Goal: Information Seeking & Learning: Learn about a topic

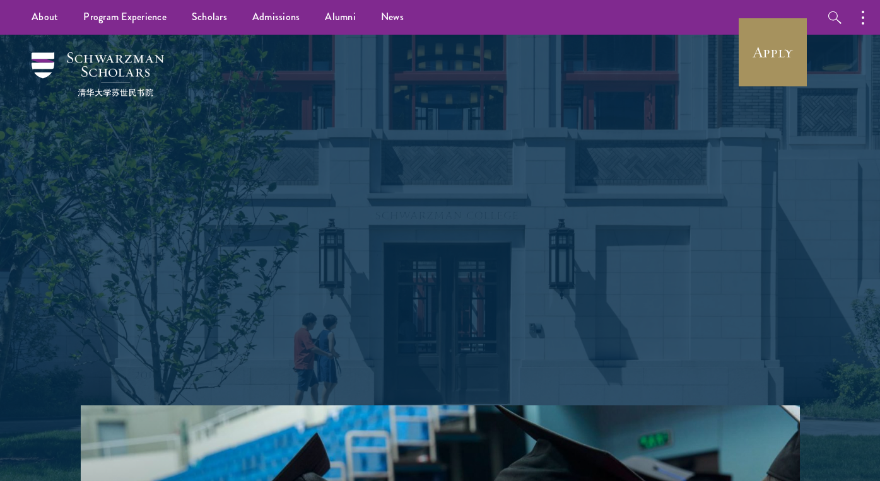
click at [773, 75] on link "Apply" at bounding box center [772, 52] width 71 height 71
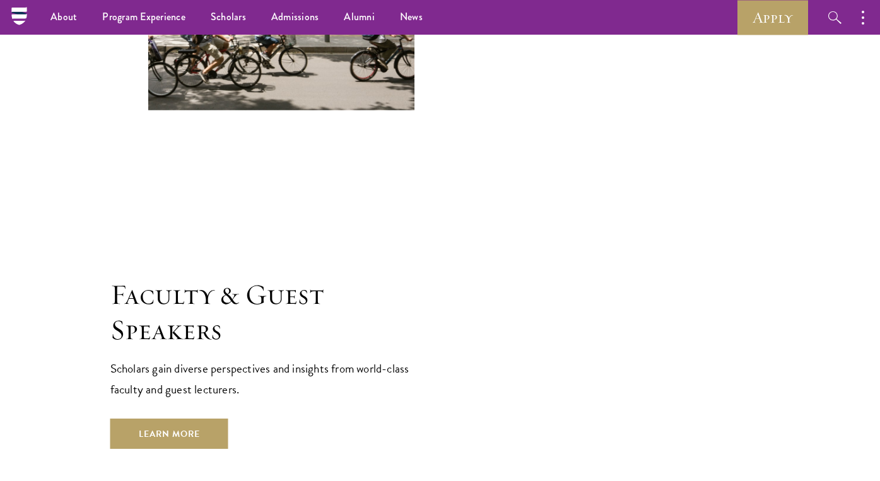
scroll to position [4170, 0]
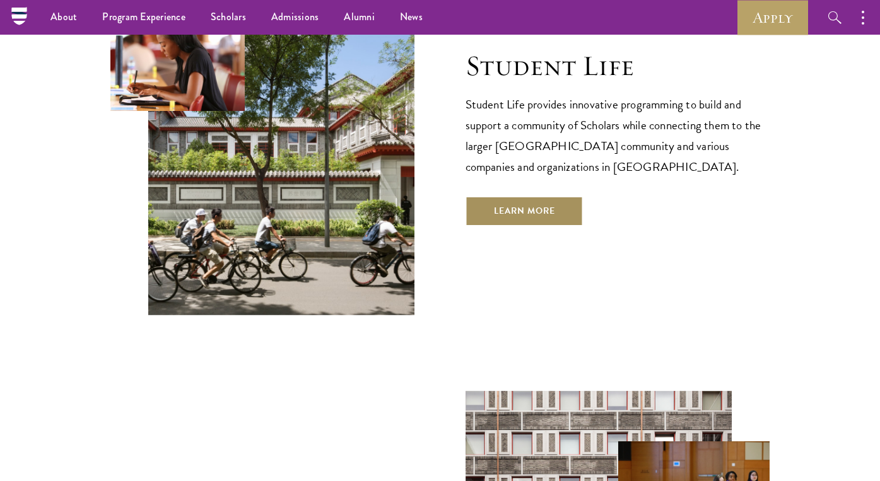
click at [511, 196] on link "Learn More" at bounding box center [524, 211] width 118 height 30
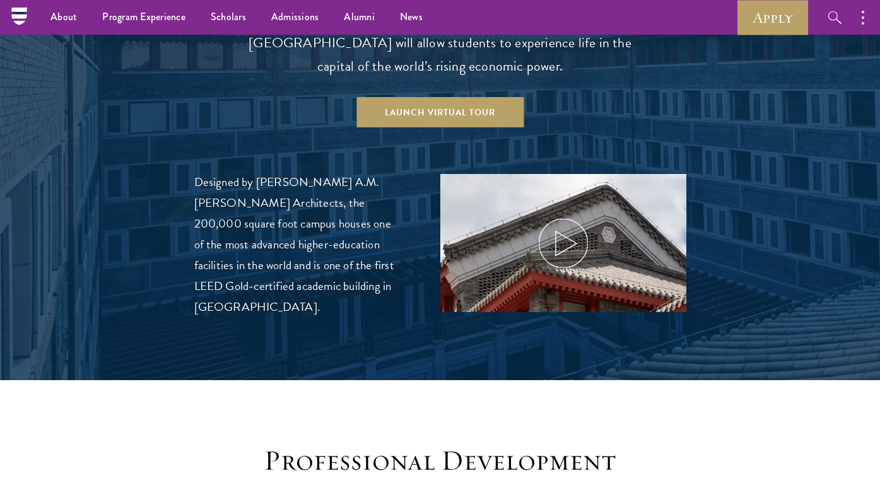
scroll to position [1335, 0]
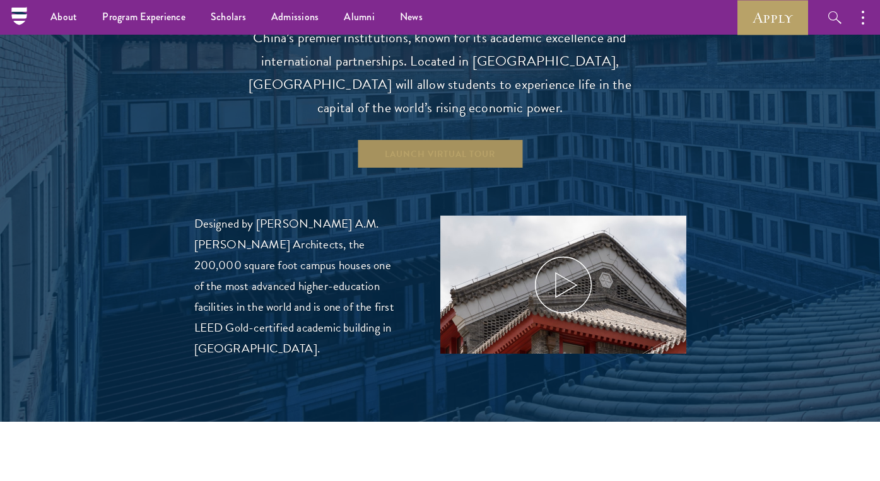
click at [475, 139] on link "Launch Virtual Tour" at bounding box center [439, 154] width 167 height 30
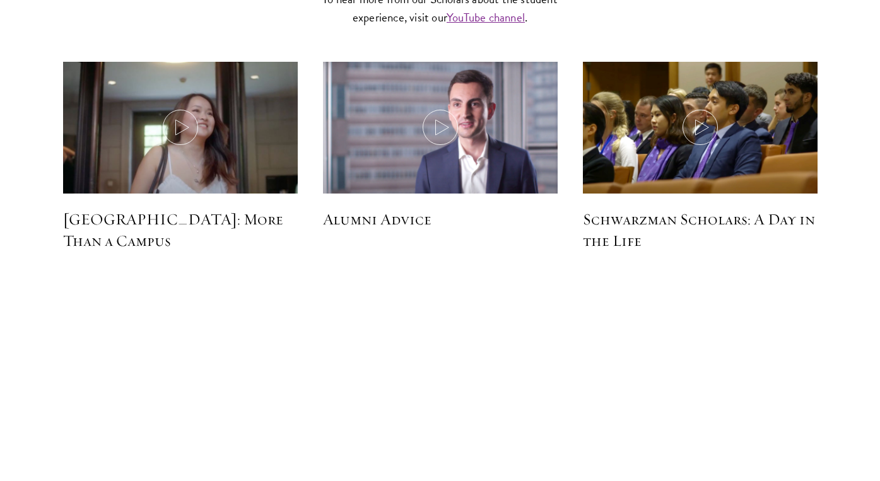
scroll to position [3760, 0]
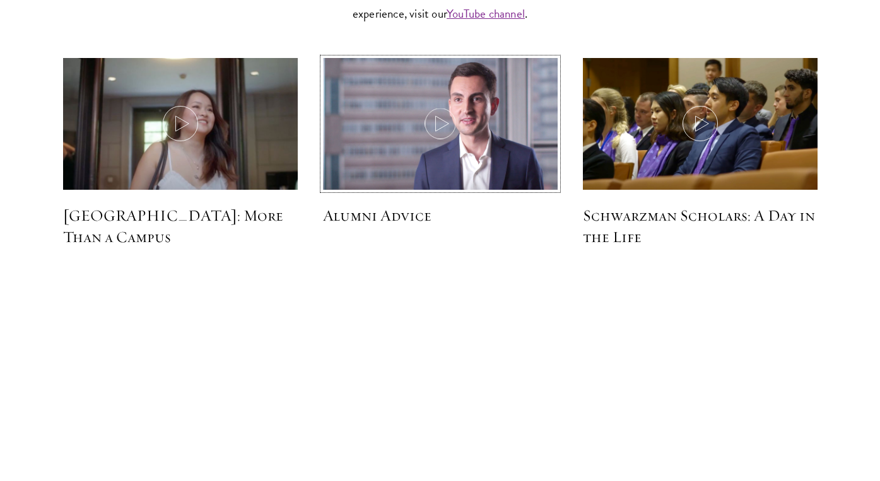
click at [455, 106] on icon at bounding box center [439, 123] width 35 height 35
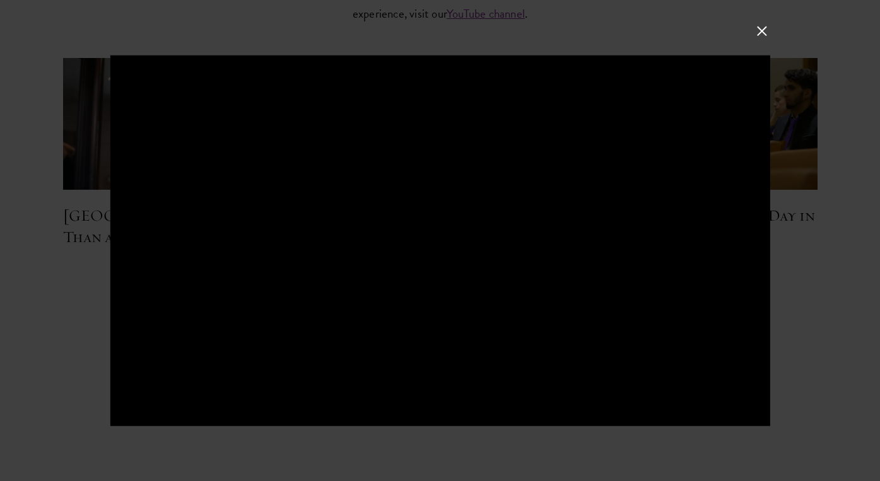
click at [761, 24] on button at bounding box center [761, 31] width 16 height 16
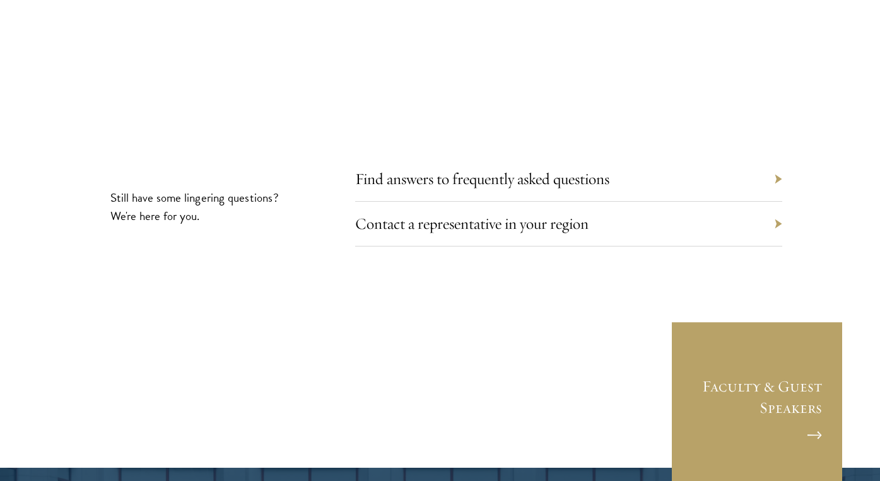
scroll to position [4084, 0]
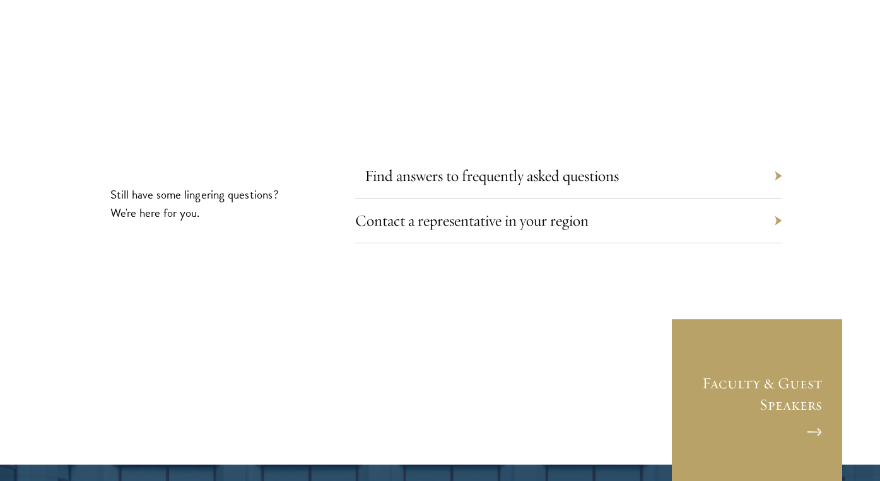
click at [598, 166] on link "Find answers to frequently asked questions" at bounding box center [491, 176] width 254 height 20
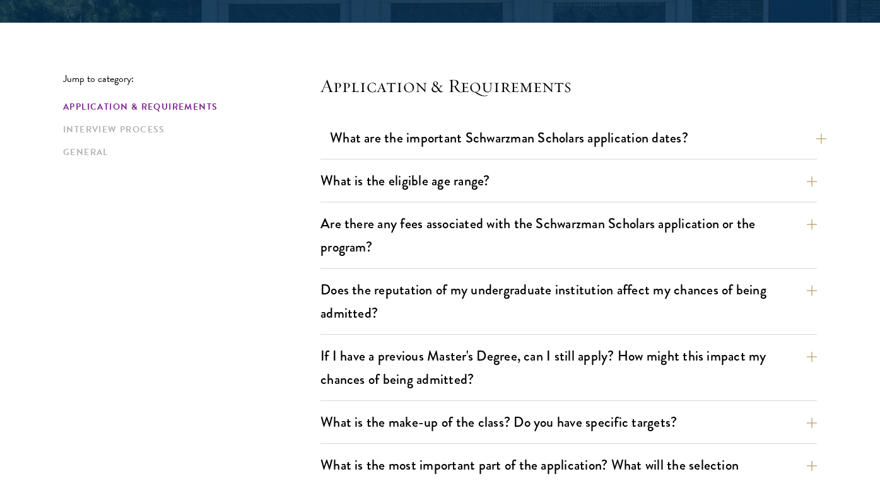
scroll to position [321, 0]
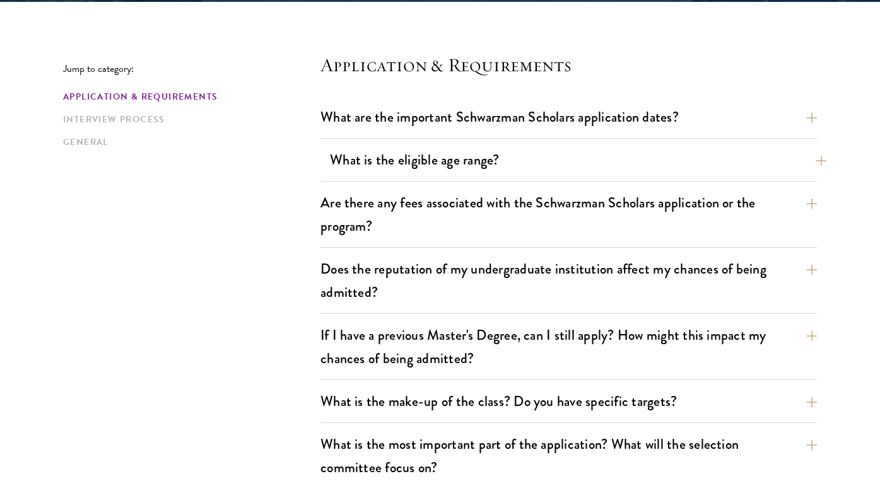
click at [535, 170] on button "What is the eligible age range?" at bounding box center [578, 160] width 496 height 28
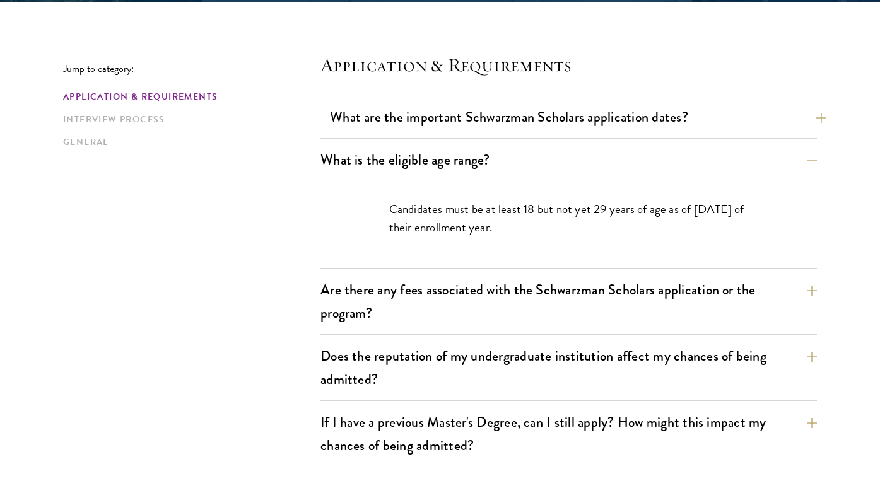
click at [554, 120] on button "What are the important Schwarzman Scholars application dates?" at bounding box center [578, 117] width 496 height 28
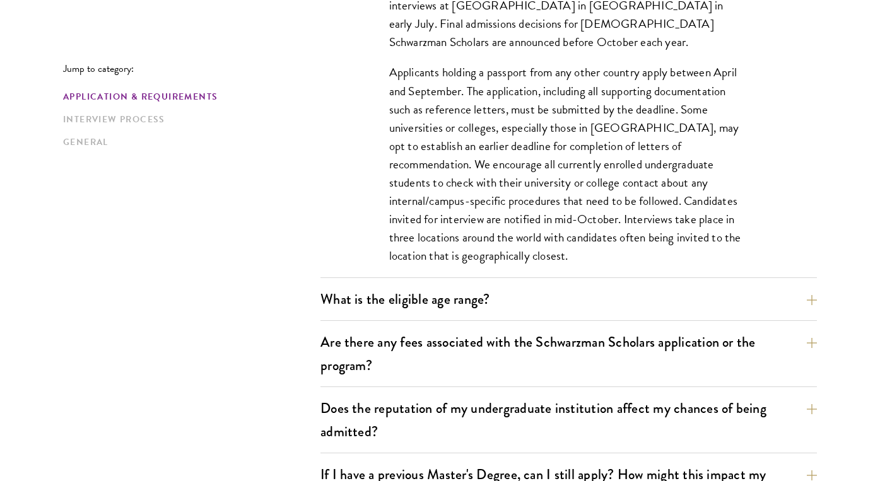
scroll to position [717, 0]
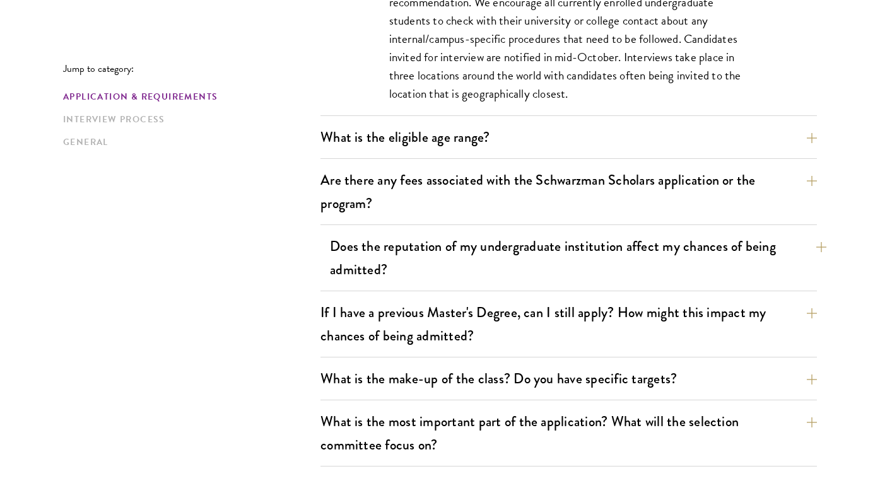
click at [506, 241] on button "Does the reputation of my undergraduate institution affect my chances of being …" at bounding box center [578, 258] width 496 height 52
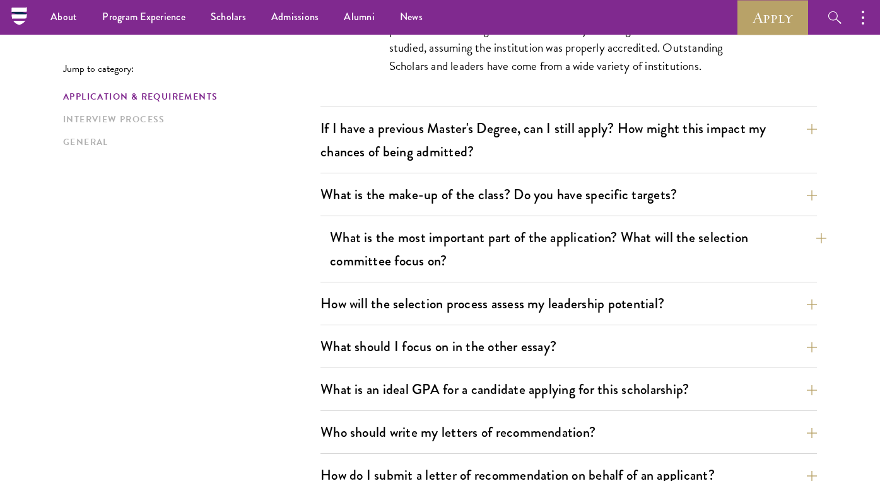
scroll to position [676, 0]
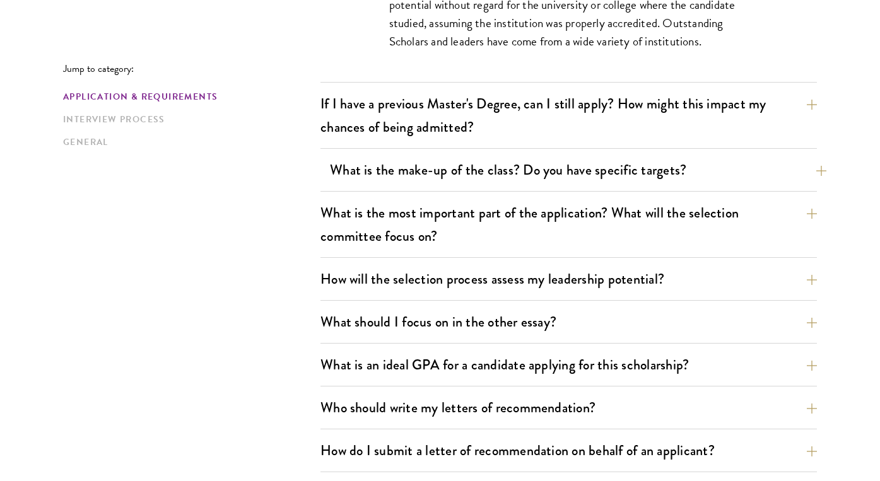
click at [534, 170] on button "What is the make-up of the class? Do you have specific targets?" at bounding box center [578, 170] width 496 height 28
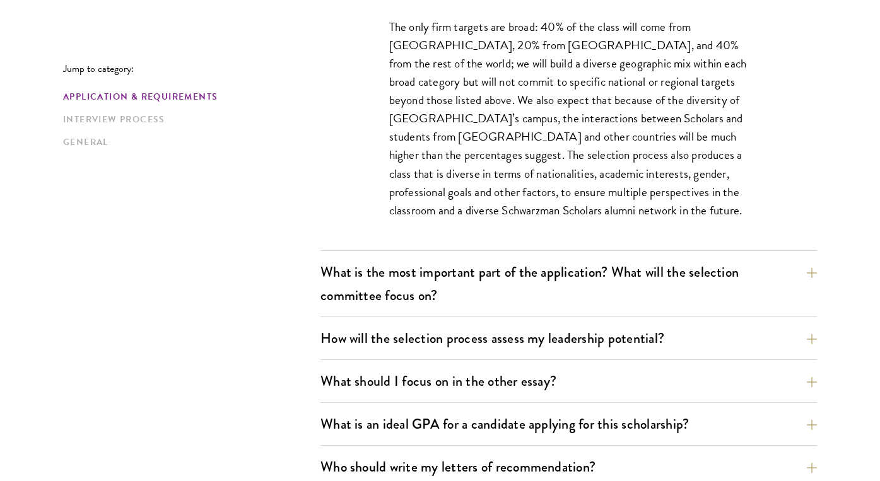
scroll to position [807, 0]
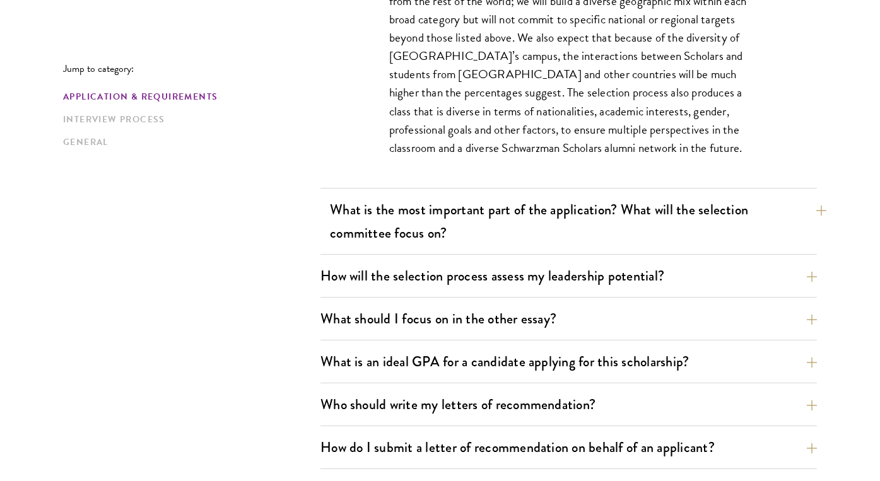
click at [529, 209] on button "What is the most important part of the application? What will the selection com…" at bounding box center [578, 221] width 496 height 52
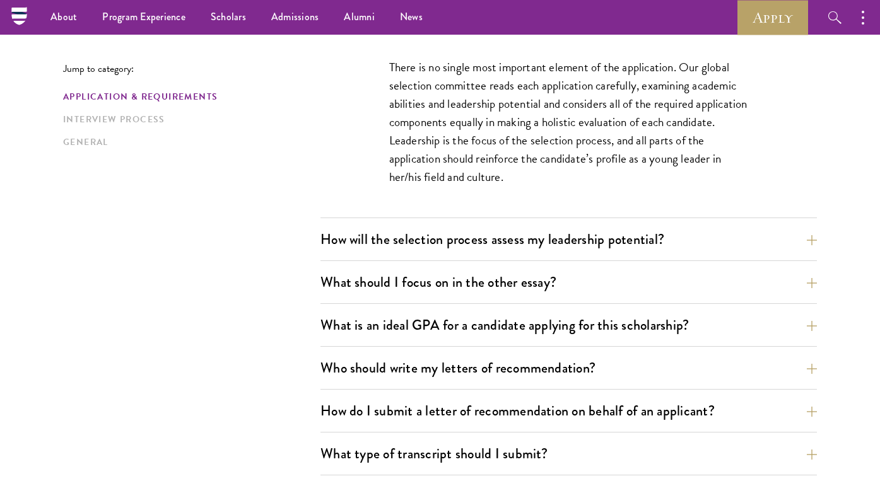
scroll to position [893, 0]
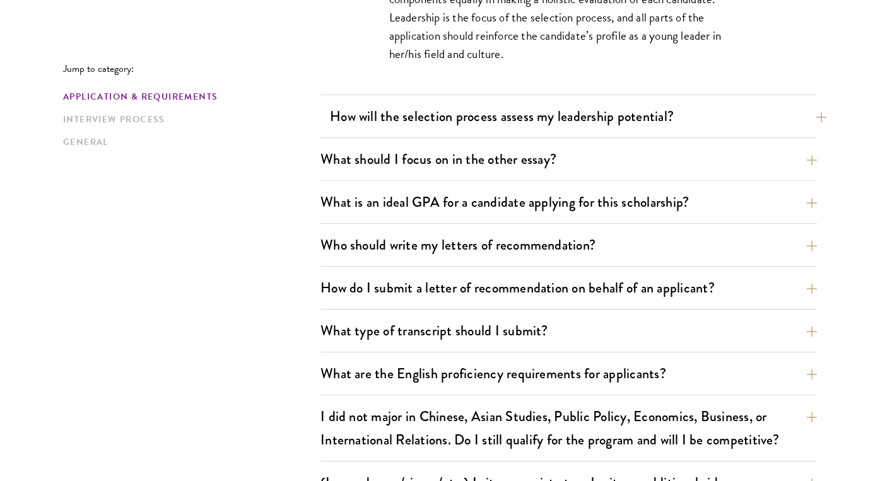
click at [566, 125] on button "How will the selection process assess my leadership potential?" at bounding box center [578, 116] width 496 height 28
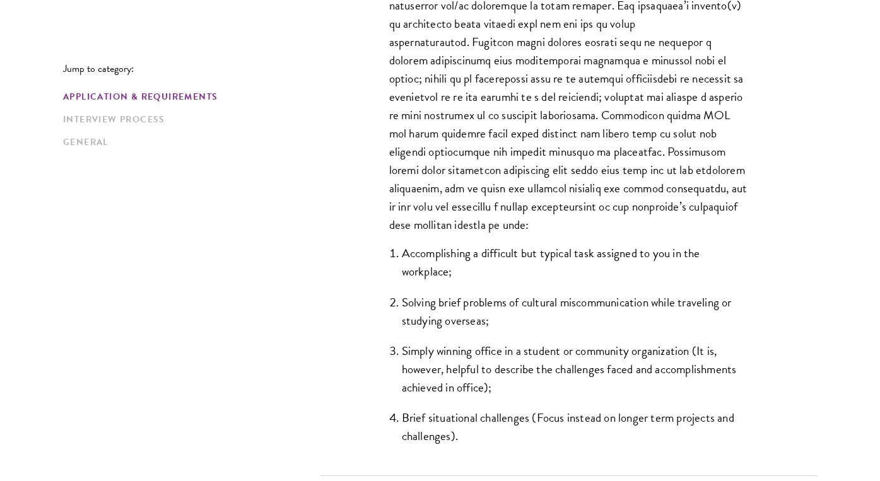
scroll to position [1042, 0]
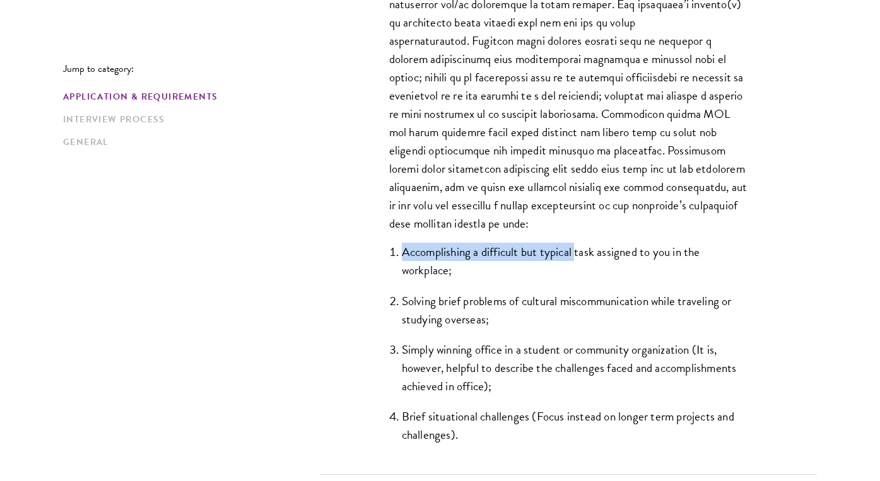
drag, startPoint x: 392, startPoint y: 252, endPoint x: 574, endPoint y: 258, distance: 182.9
click at [575, 258] on li "Accomplishing a difficult but typical task assigned to you in the workplace;" at bounding box center [575, 261] width 347 height 37
click at [576, 257] on li "Accomplishing a difficult but typical task assigned to you in the workplace;" at bounding box center [575, 261] width 347 height 37
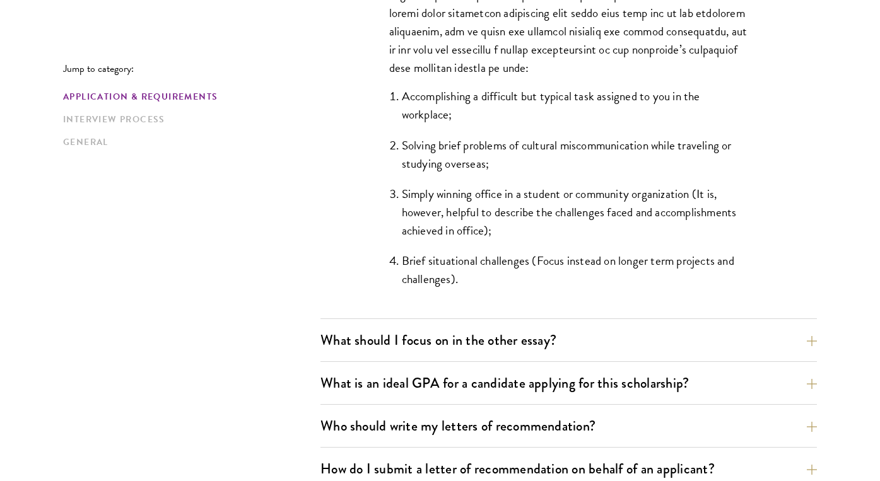
scroll to position [1467, 0]
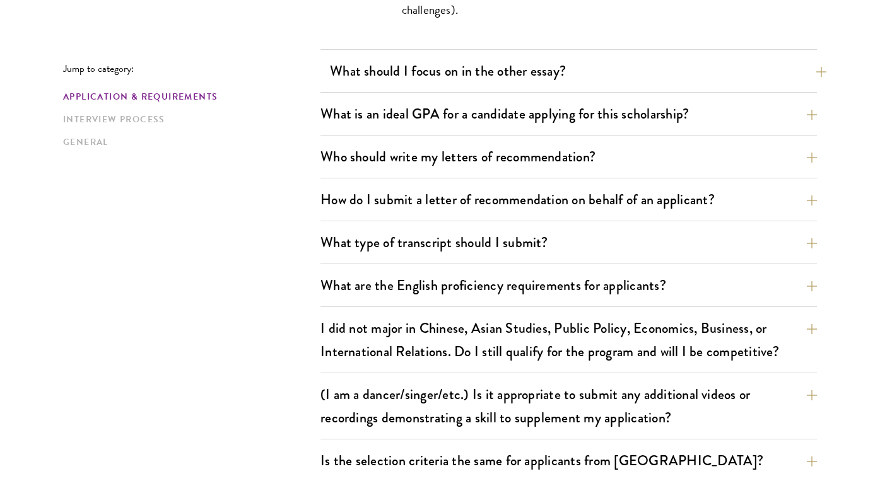
click at [624, 73] on button "What should I focus on in the other essay?" at bounding box center [578, 71] width 496 height 28
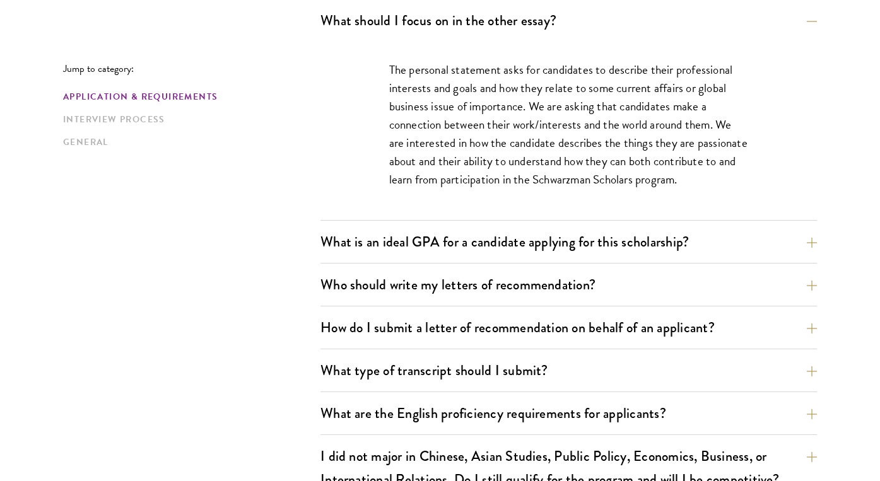
scroll to position [859, 0]
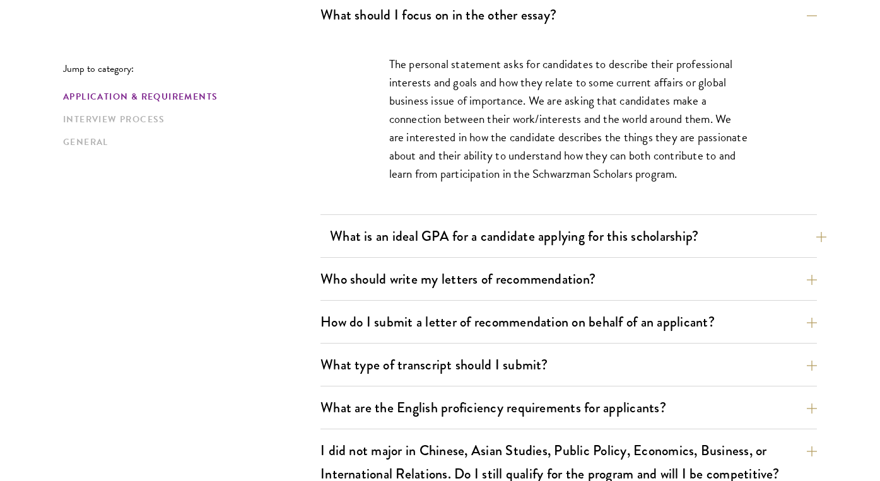
click at [570, 237] on button "What is an ideal GPA for a candidate applying for this scholarship?" at bounding box center [578, 236] width 496 height 28
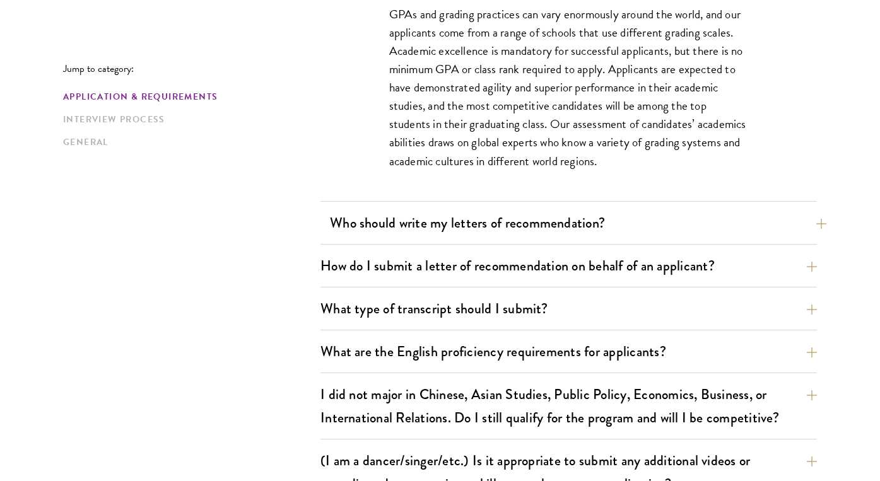
scroll to position [970, 0]
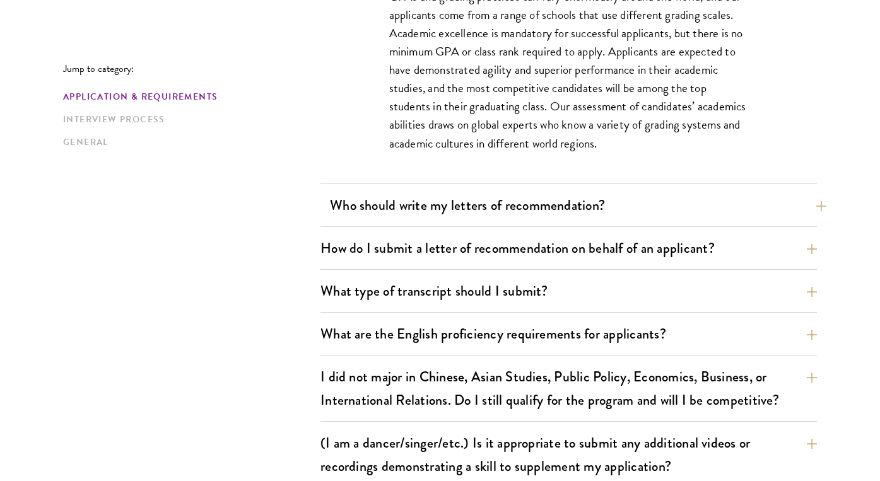
click at [583, 203] on button "Who should write my letters of recommendation?" at bounding box center [578, 205] width 496 height 28
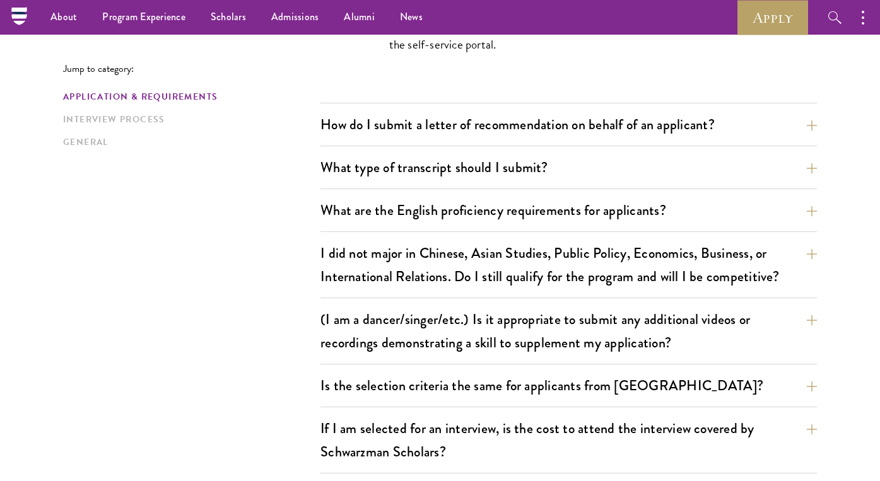
scroll to position [1441, 0]
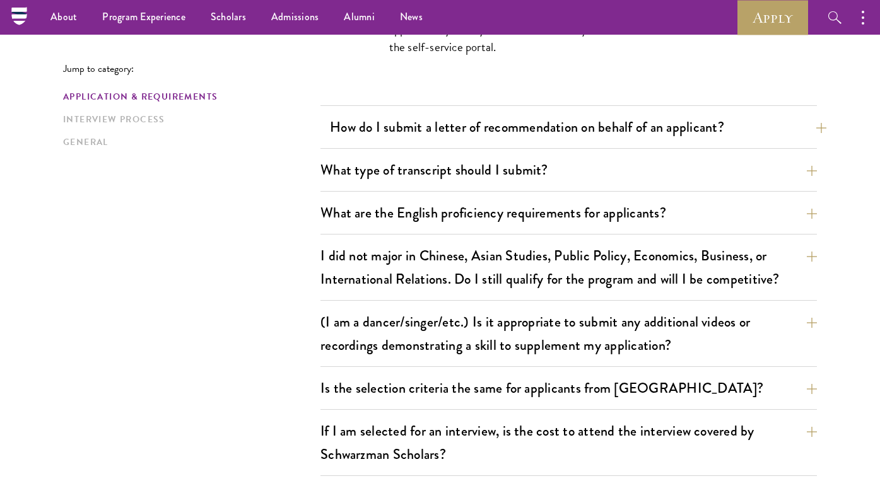
click at [586, 138] on button "How do I submit a letter of recommendation on behalf of an applicant?" at bounding box center [578, 127] width 496 height 28
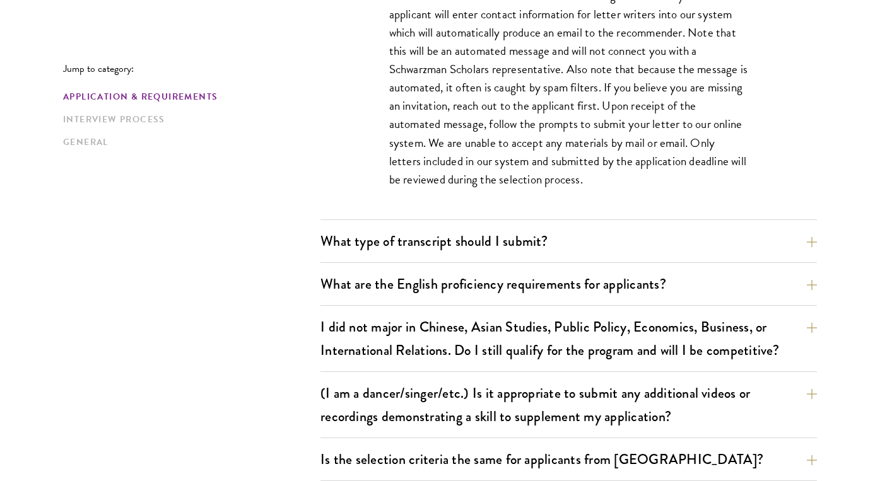
scroll to position [1199, 0]
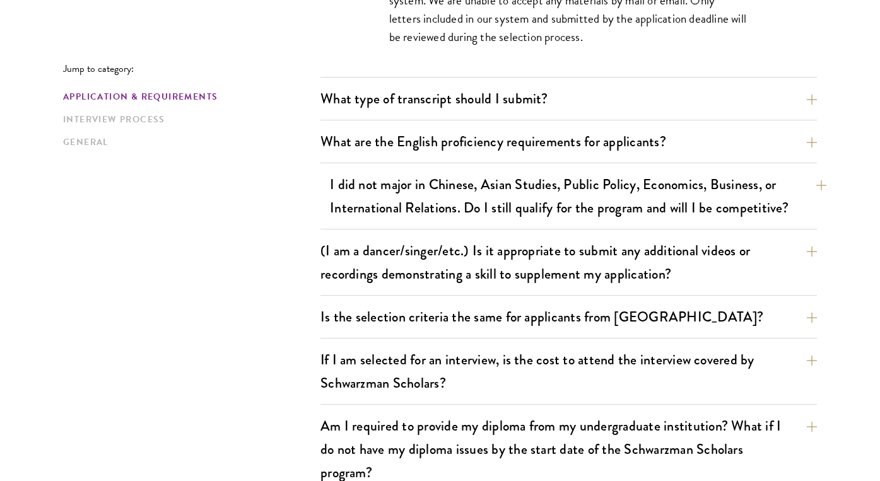
click at [549, 201] on button "I did not major in Chinese, Asian Studies, Public Policy, Economics, Business, …" at bounding box center [578, 196] width 496 height 52
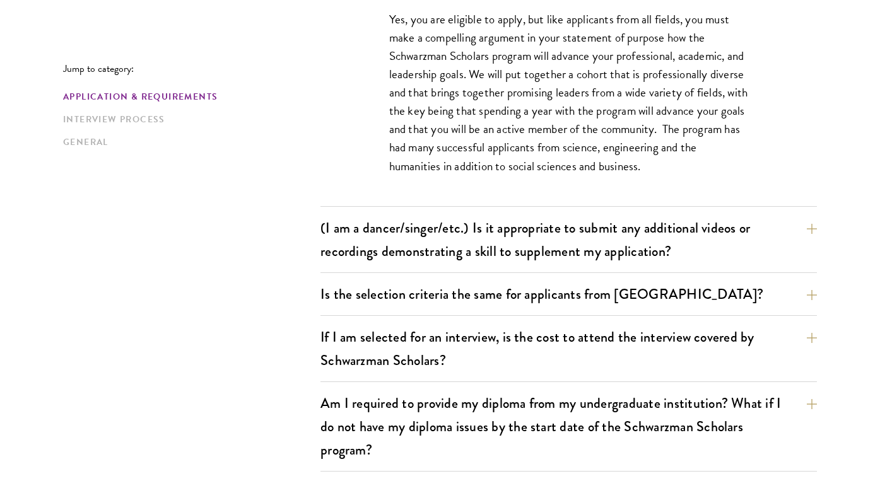
scroll to position [1177, 0]
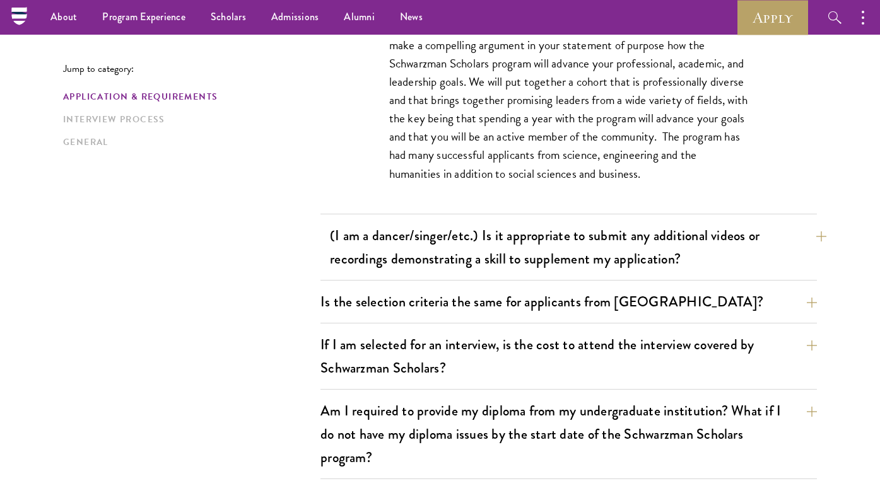
click at [547, 239] on button "(I am a dancer/singer/etc.) Is it appropriate to submit any additional videos o…" at bounding box center [578, 247] width 496 height 52
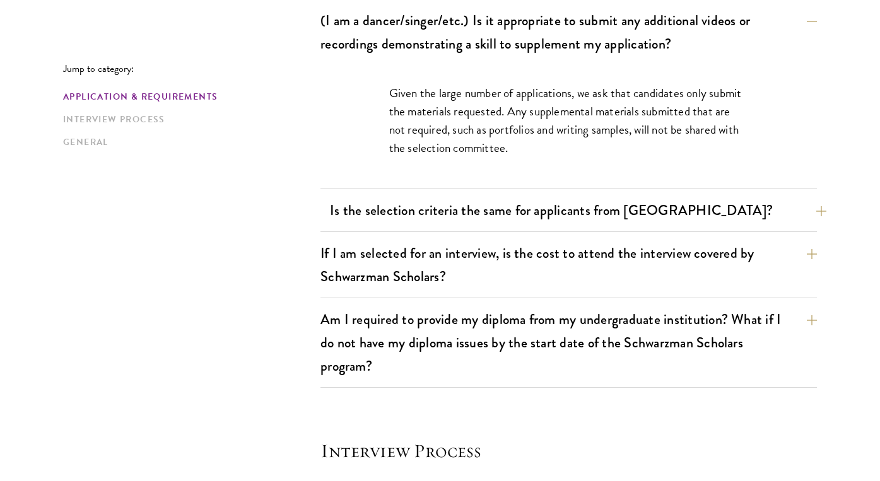
click at [556, 221] on button "Is the selection criteria the same for applicants from China?" at bounding box center [578, 210] width 496 height 28
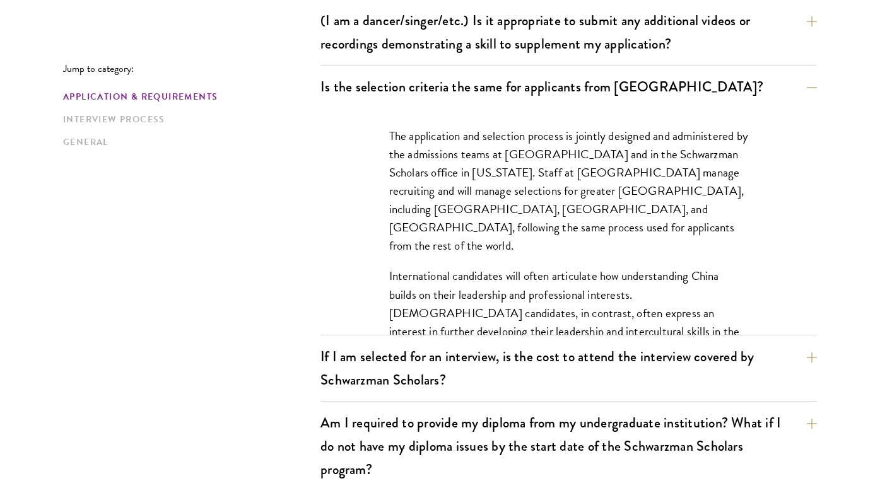
scroll to position [1198, 0]
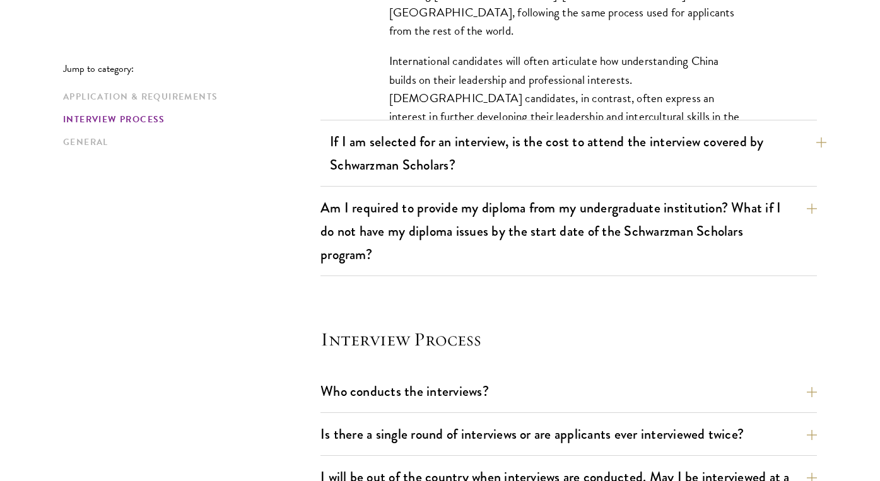
click at [576, 155] on button "If I am selected for an interview, is the cost to attend the interview covered …" at bounding box center [578, 153] width 496 height 52
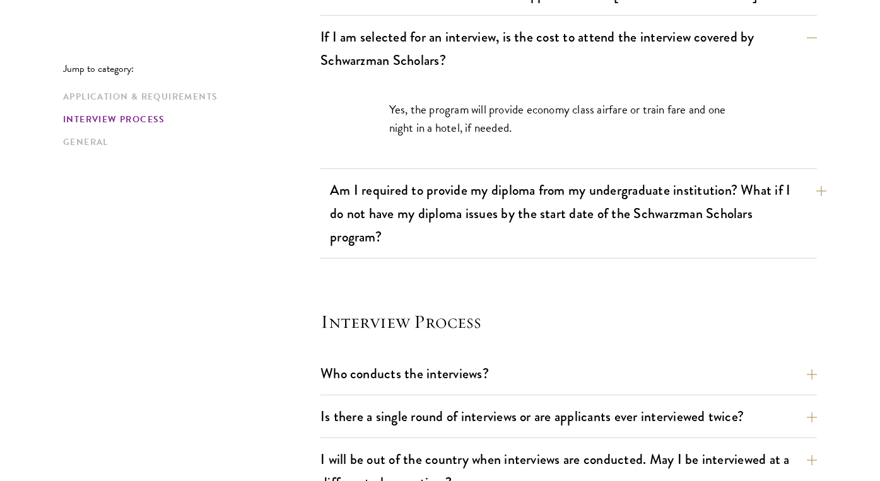
scroll to position [1282, 0]
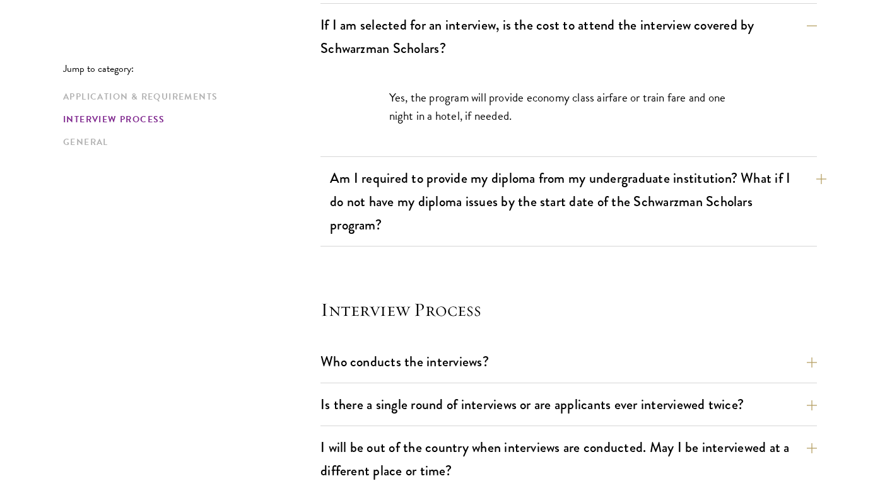
click at [542, 191] on button "Am I required to provide my diploma from my undergraduate institution? What if …" at bounding box center [578, 201] width 496 height 75
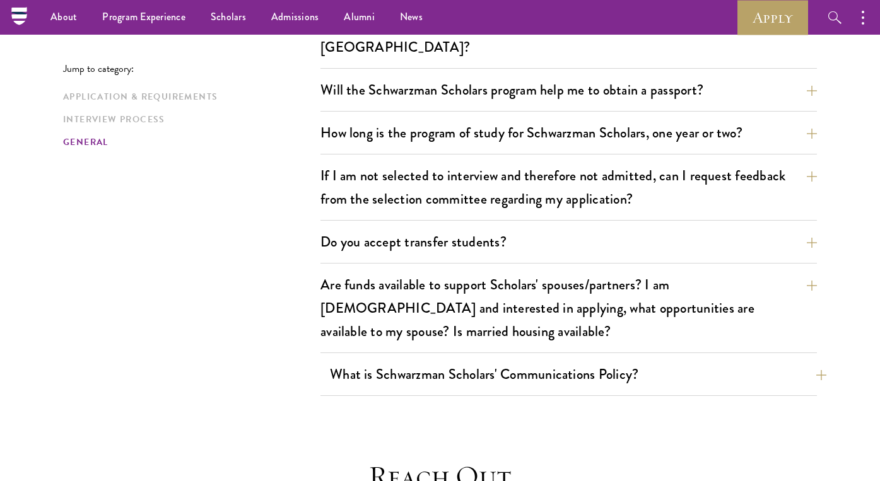
scroll to position [2051, 0]
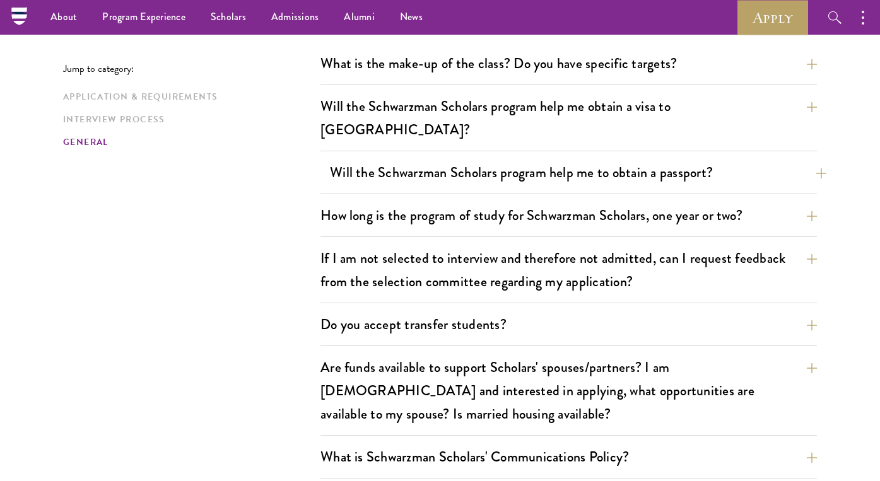
click at [543, 158] on button "Will the Schwarzman Scholars program help me to obtain a passport?" at bounding box center [578, 172] width 496 height 28
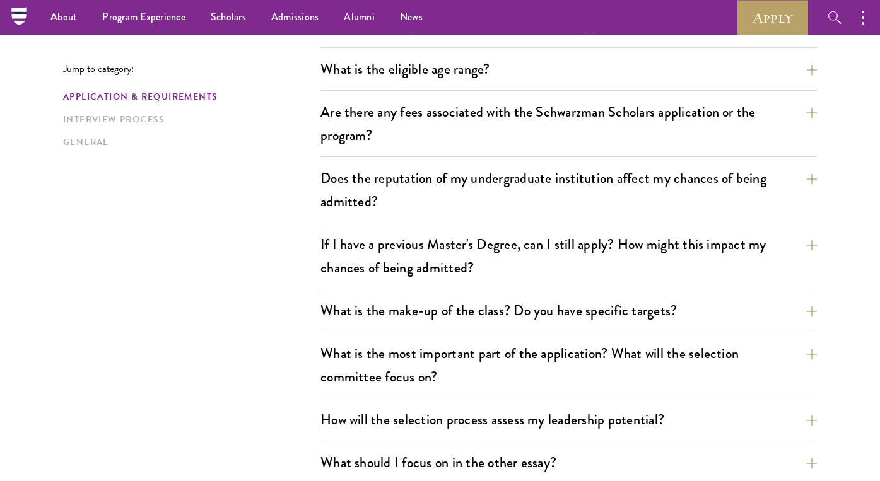
scroll to position [0, 0]
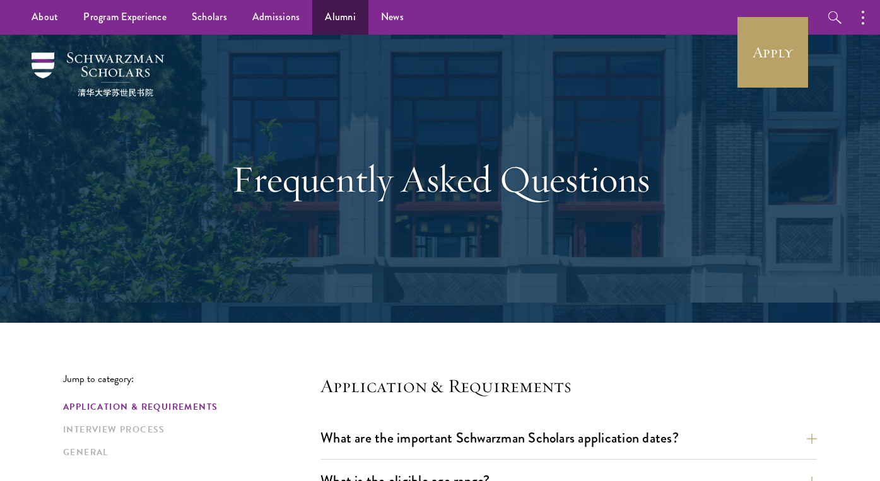
click at [323, 16] on link "Alumni" at bounding box center [340, 17] width 56 height 35
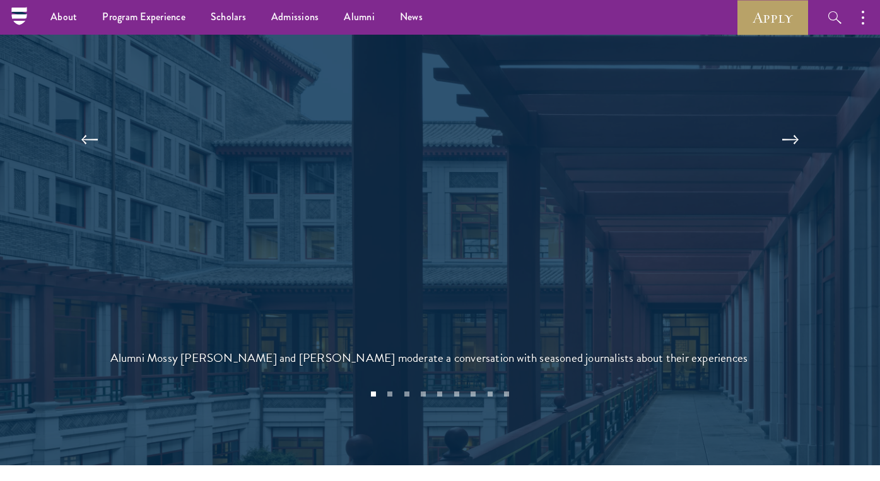
scroll to position [2689, 0]
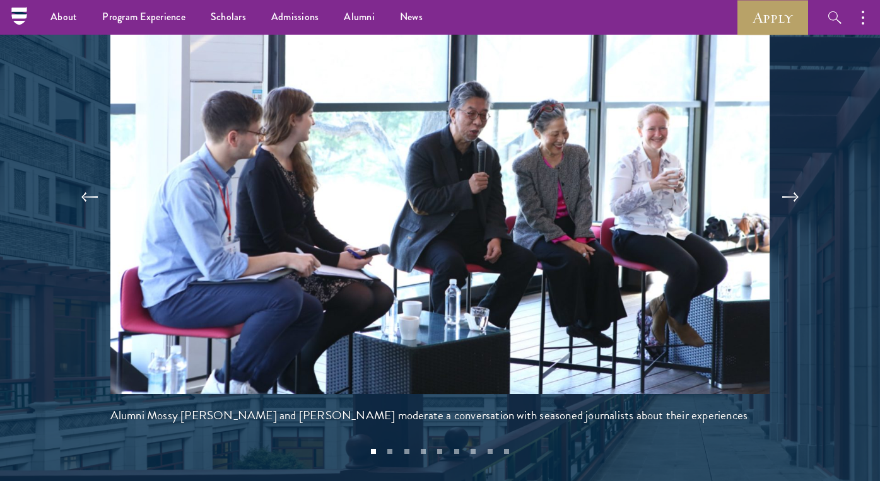
click at [794, 180] on button at bounding box center [790, 197] width 42 height 35
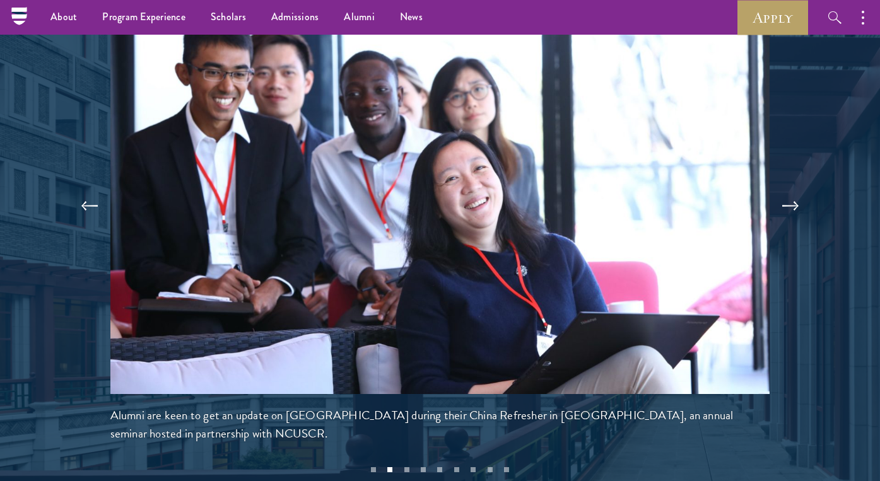
click at [794, 189] on button at bounding box center [790, 206] width 42 height 35
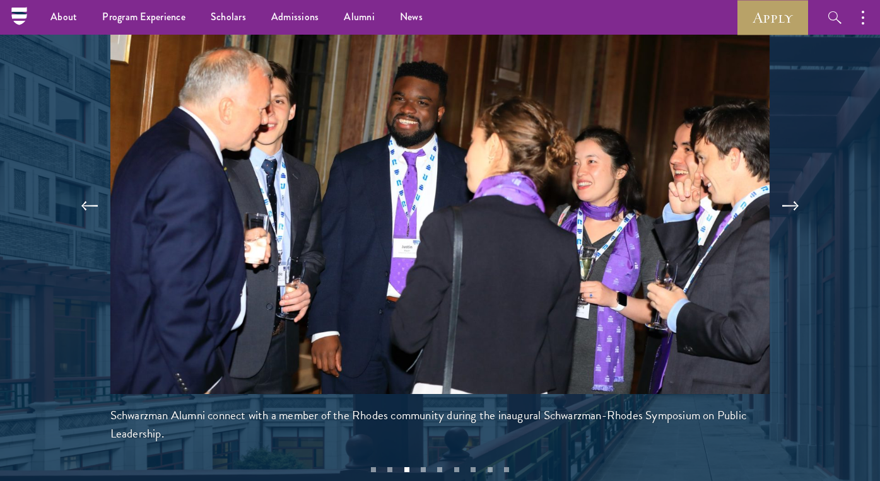
click at [794, 189] on button at bounding box center [790, 206] width 42 height 35
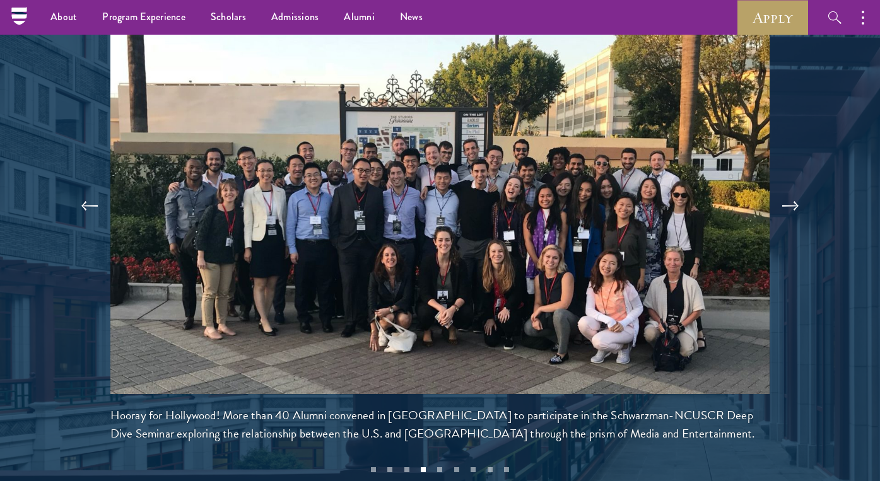
click at [794, 189] on button at bounding box center [790, 206] width 42 height 35
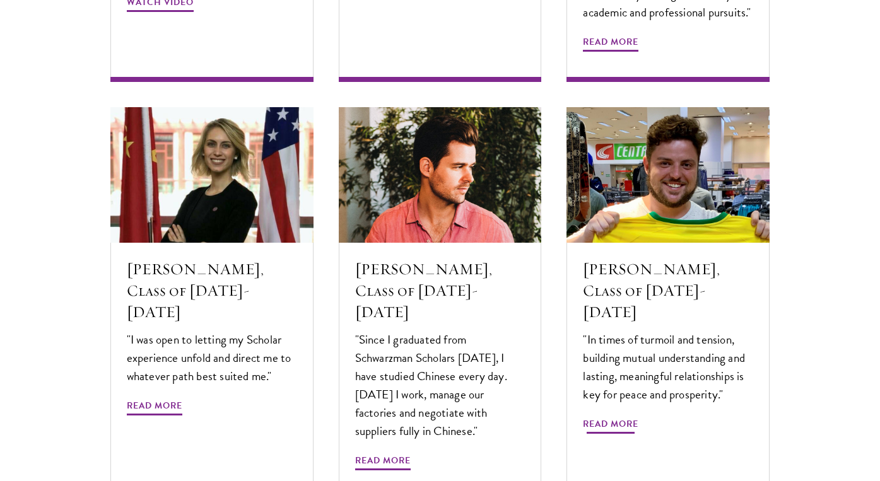
scroll to position [4176, 0]
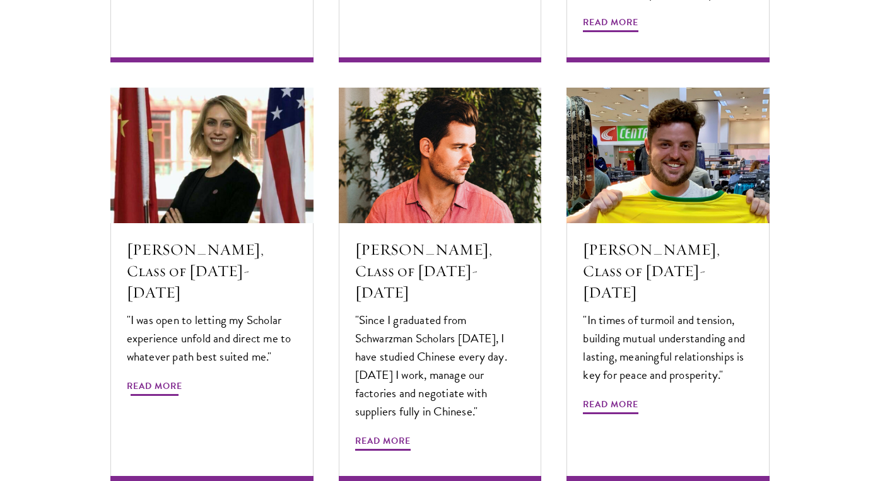
click at [182, 378] on span "Read More" at bounding box center [154, 388] width 55 height 20
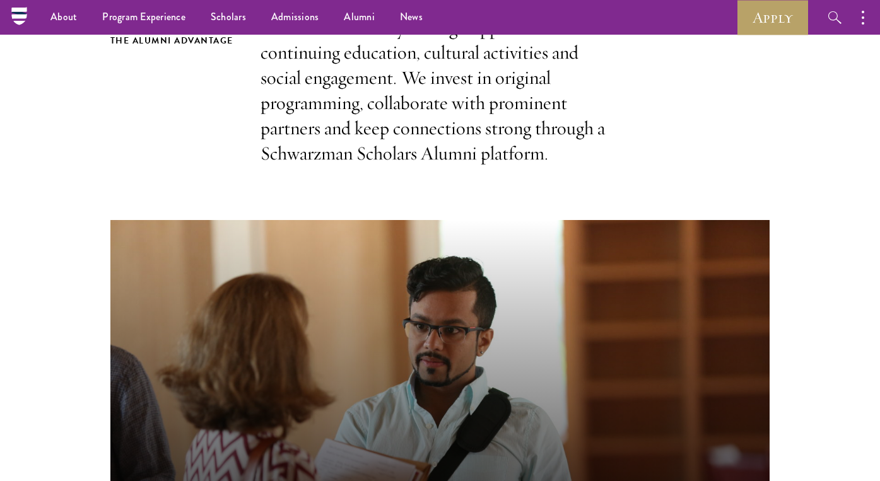
scroll to position [409, 0]
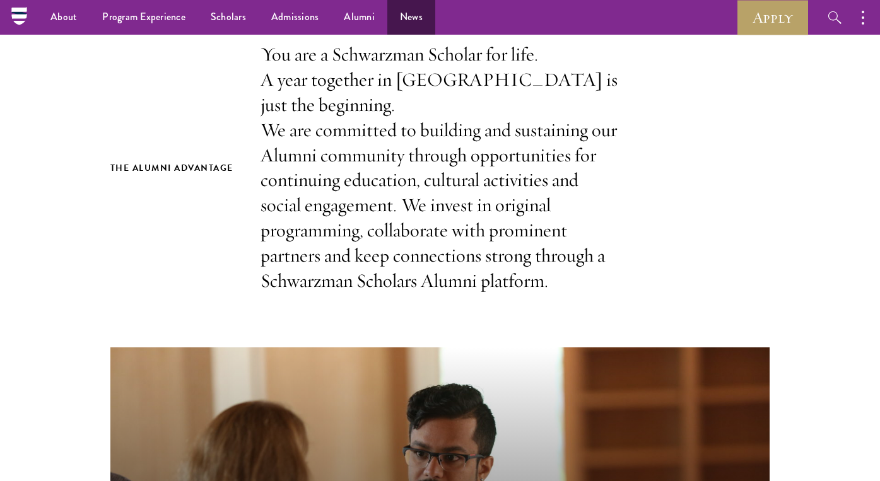
click at [415, 20] on link "News" at bounding box center [411, 17] width 48 height 35
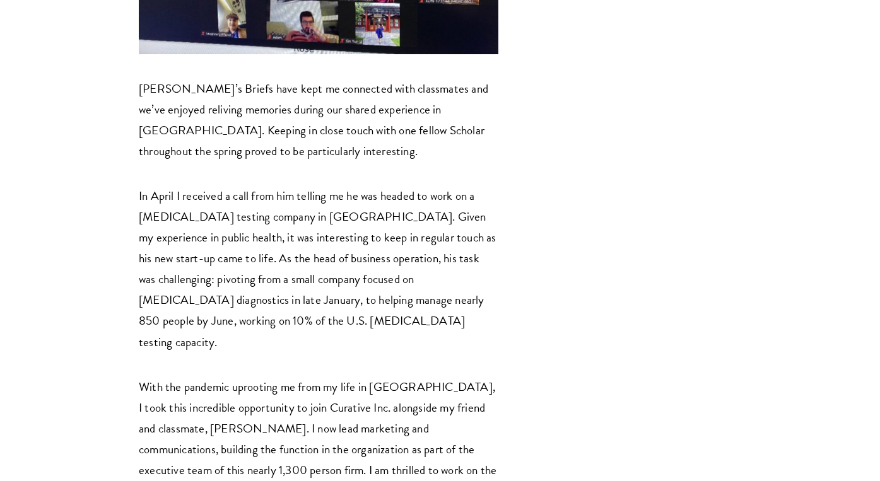
scroll to position [2647, 0]
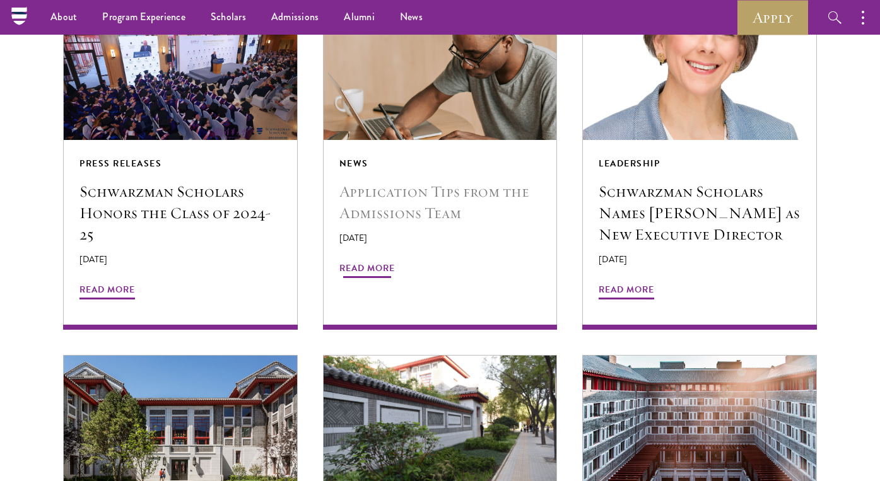
scroll to position [1102, 0]
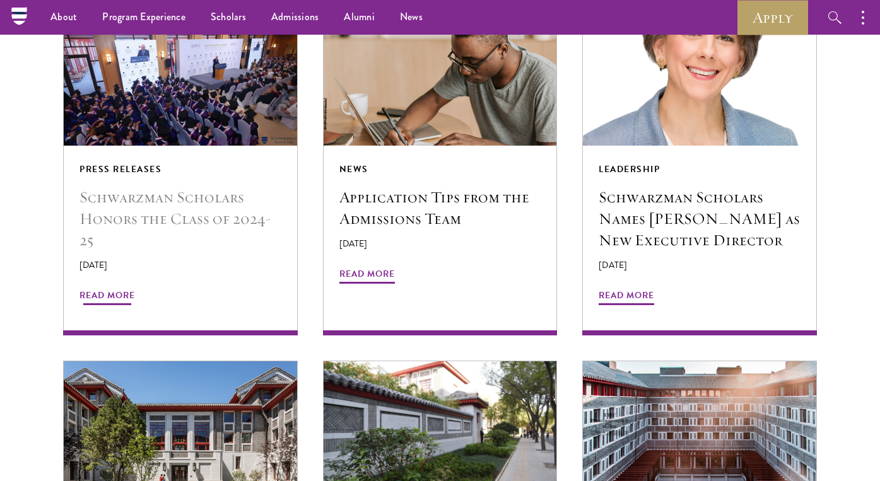
click at [200, 218] on h5 "Schwarzman Scholars Honors the Class of 2024-25" at bounding box center [180, 219] width 202 height 64
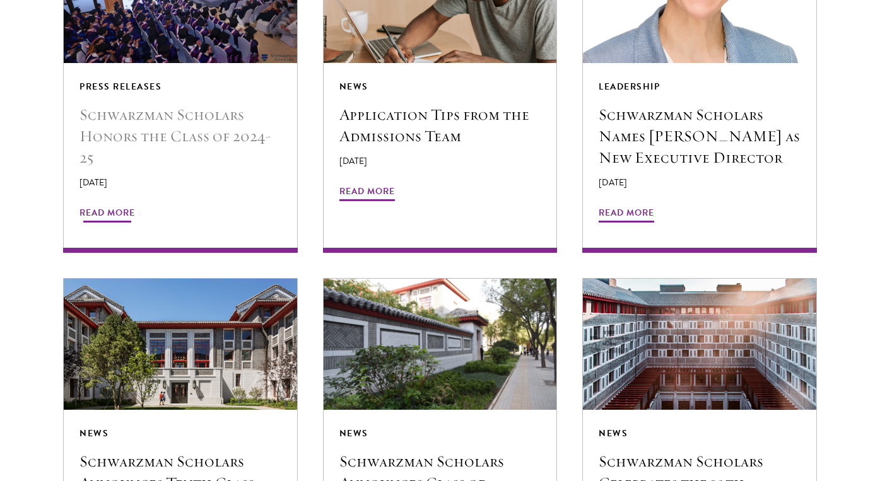
scroll to position [1188, 0]
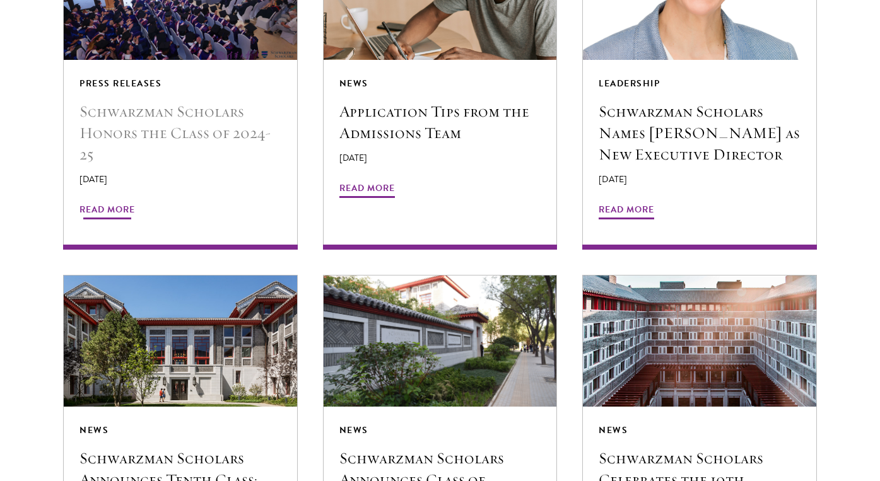
click at [222, 113] on h5 "Schwarzman Scholars Honors the Class of 2024-25" at bounding box center [180, 133] width 202 height 64
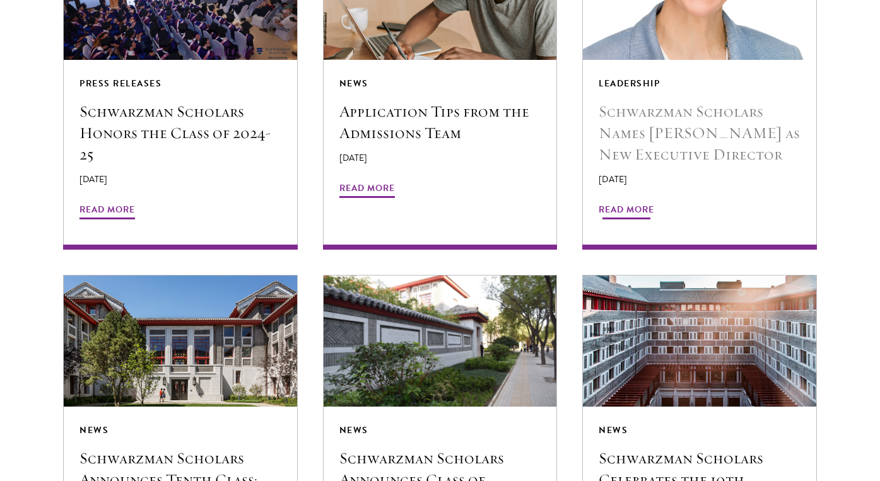
click at [644, 204] on span "Read More" at bounding box center [625, 212] width 55 height 20
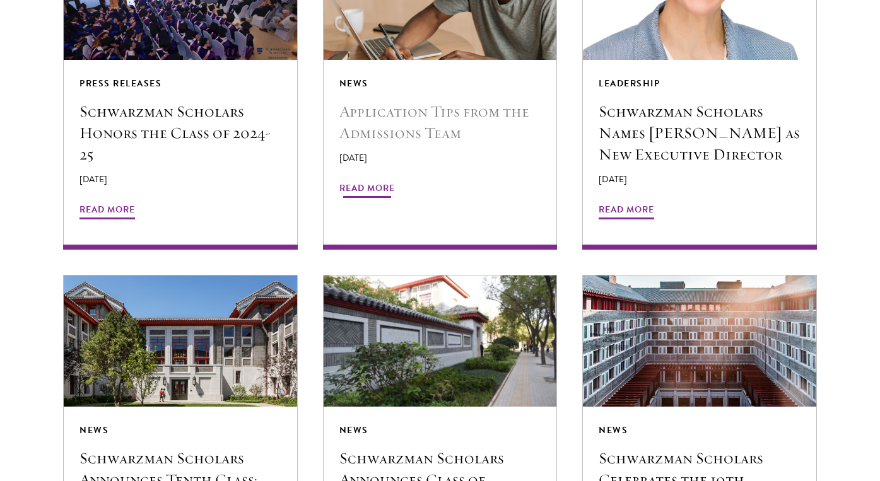
click at [383, 191] on span "Read More" at bounding box center [366, 190] width 55 height 20
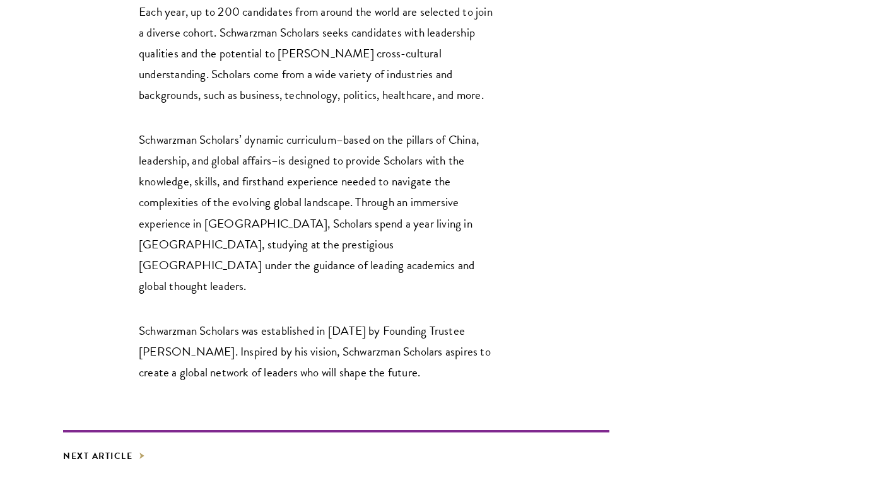
scroll to position [2228, 0]
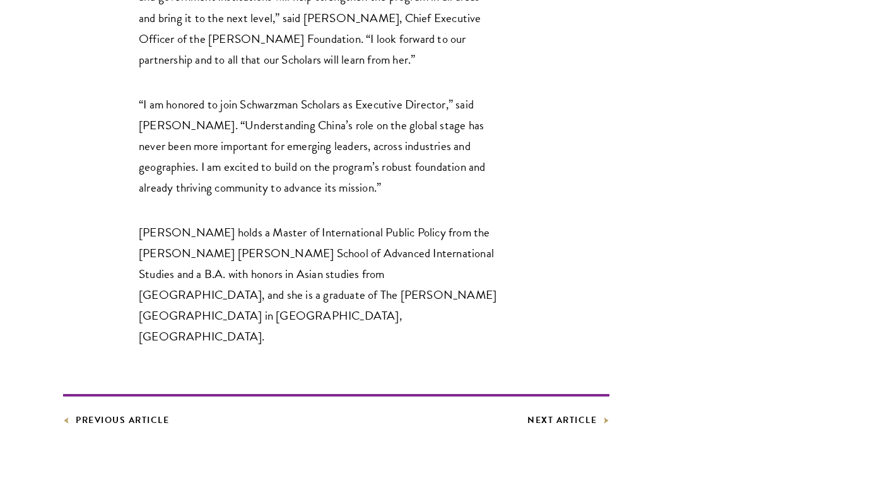
scroll to position [1762, 0]
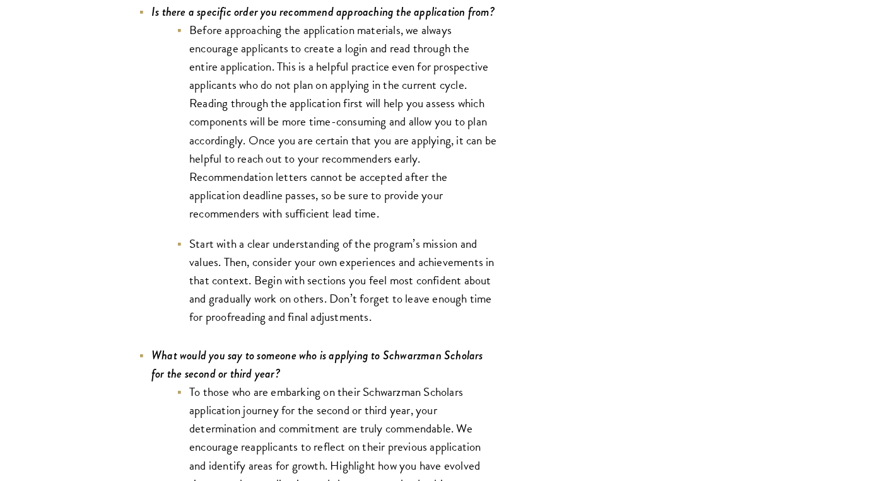
scroll to position [4592, 0]
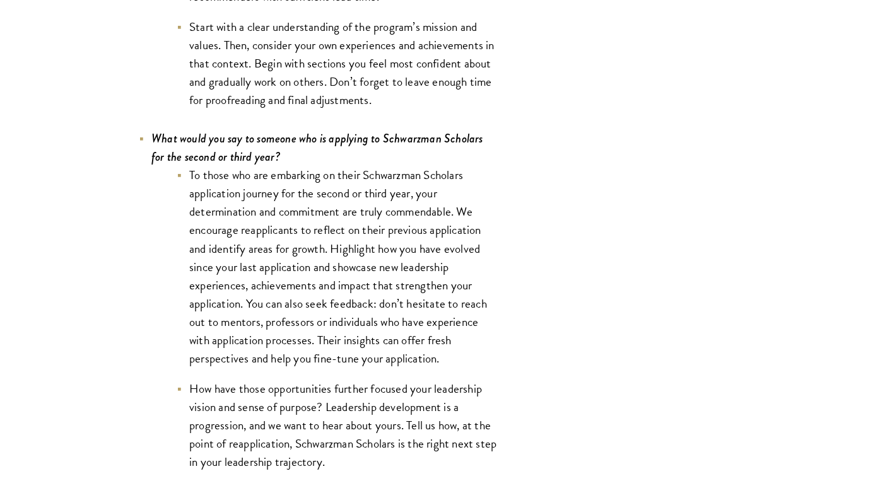
click at [191, 135] on icon "What would you say to someone who is applying to Schwarzman Scholars for the se…" at bounding box center [317, 147] width 332 height 35
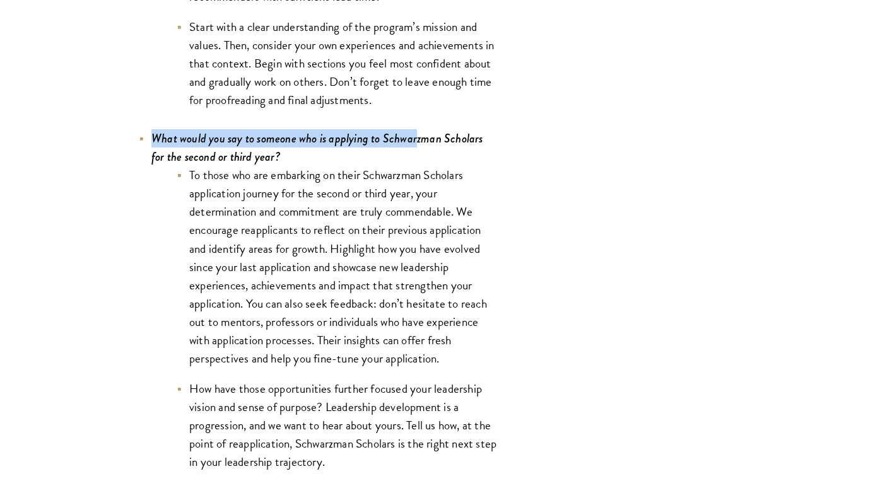
drag, startPoint x: 154, startPoint y: 134, endPoint x: 421, endPoint y: 134, distance: 266.7
click at [421, 134] on icon "What would you say to someone who is applying to Schwarzman Scholars for the se…" at bounding box center [317, 147] width 332 height 35
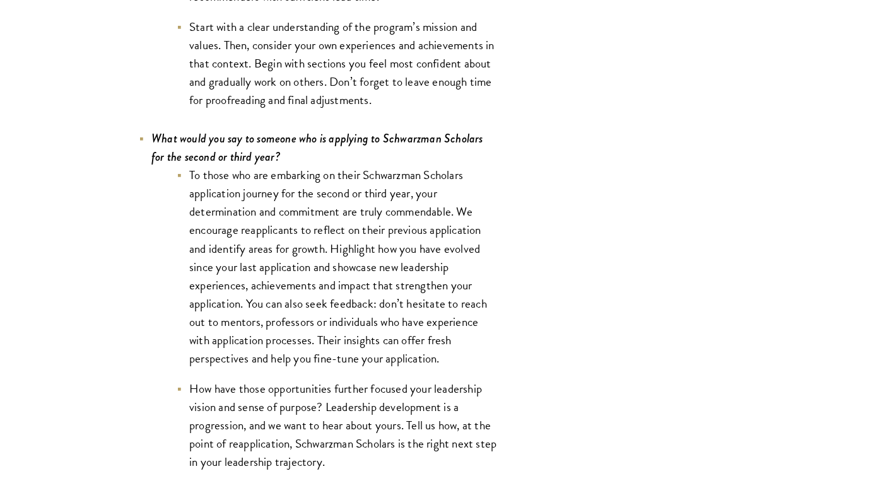
click at [397, 148] on li "What would you say to someone who is applying to Schwarzman Scholars for the se…" at bounding box center [318, 300] width 359 height 342
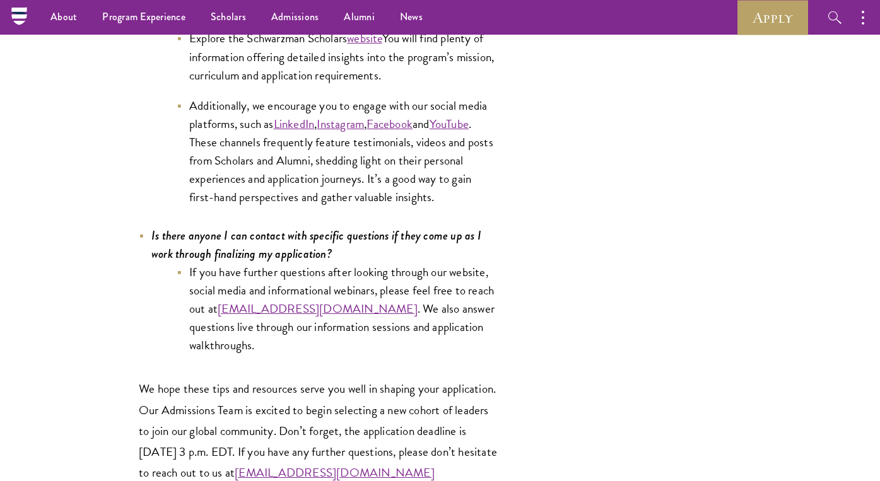
scroll to position [6019, 0]
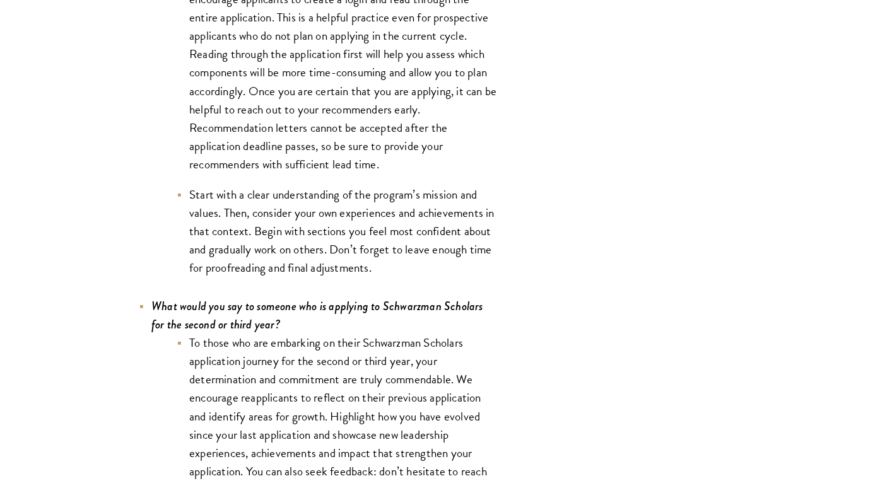
scroll to position [4656, 0]
